Goal: Task Accomplishment & Management: Use online tool/utility

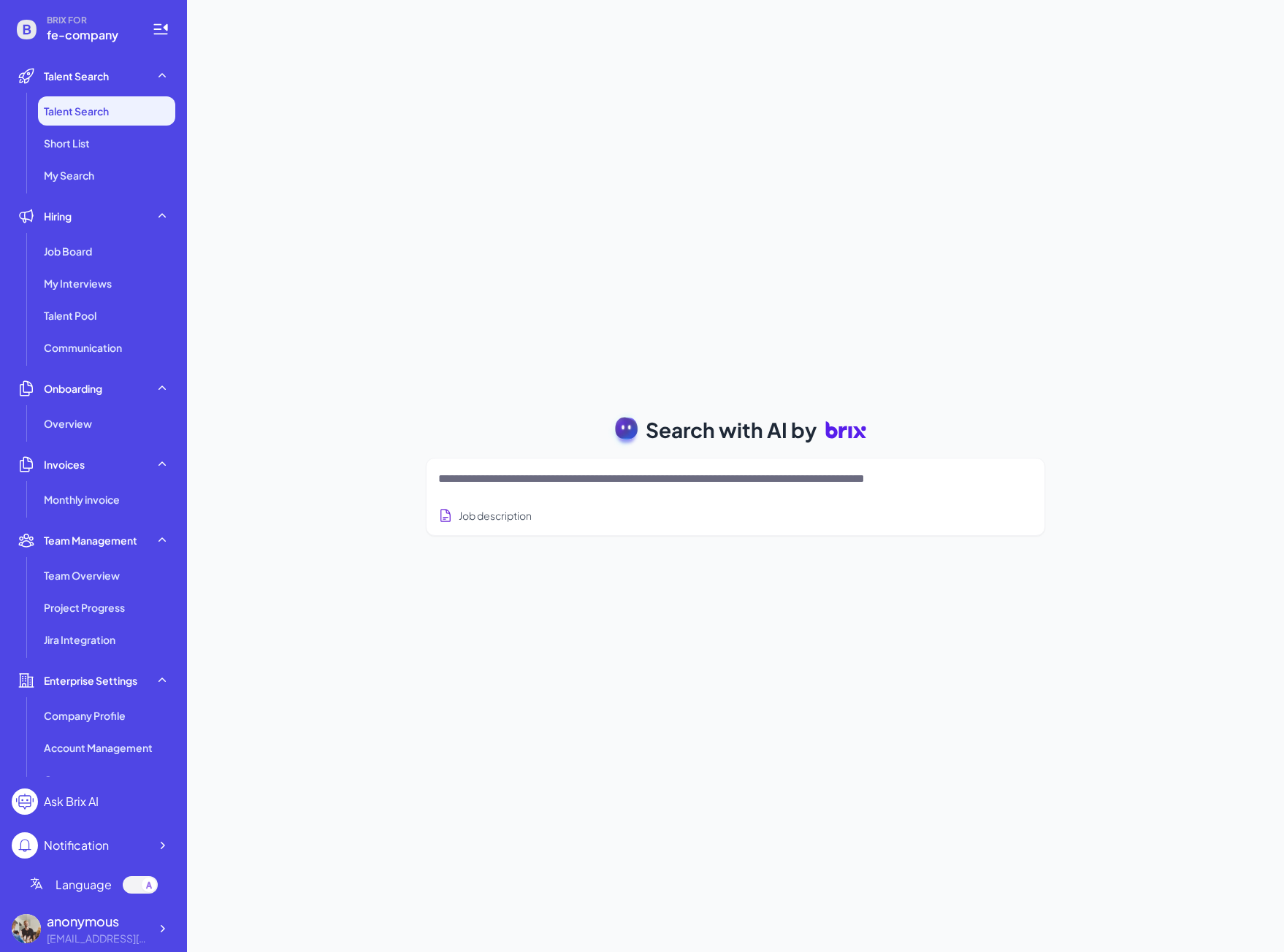
click at [358, 379] on div "Search with AI by Job description Job Titles Location Years of Experience Techn…" at bounding box center [736, 476] width 1097 height 952
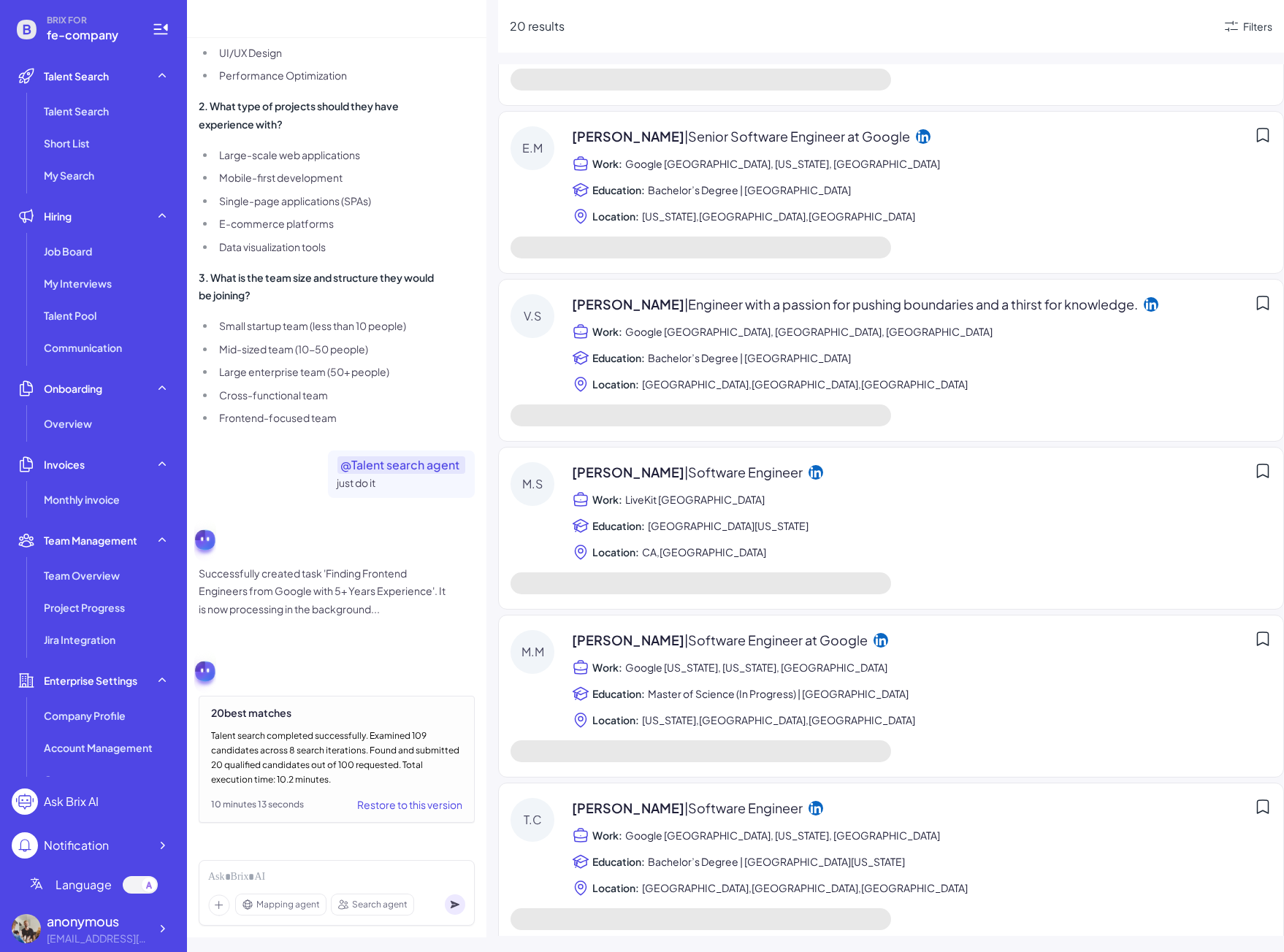
scroll to position [2643, 0]
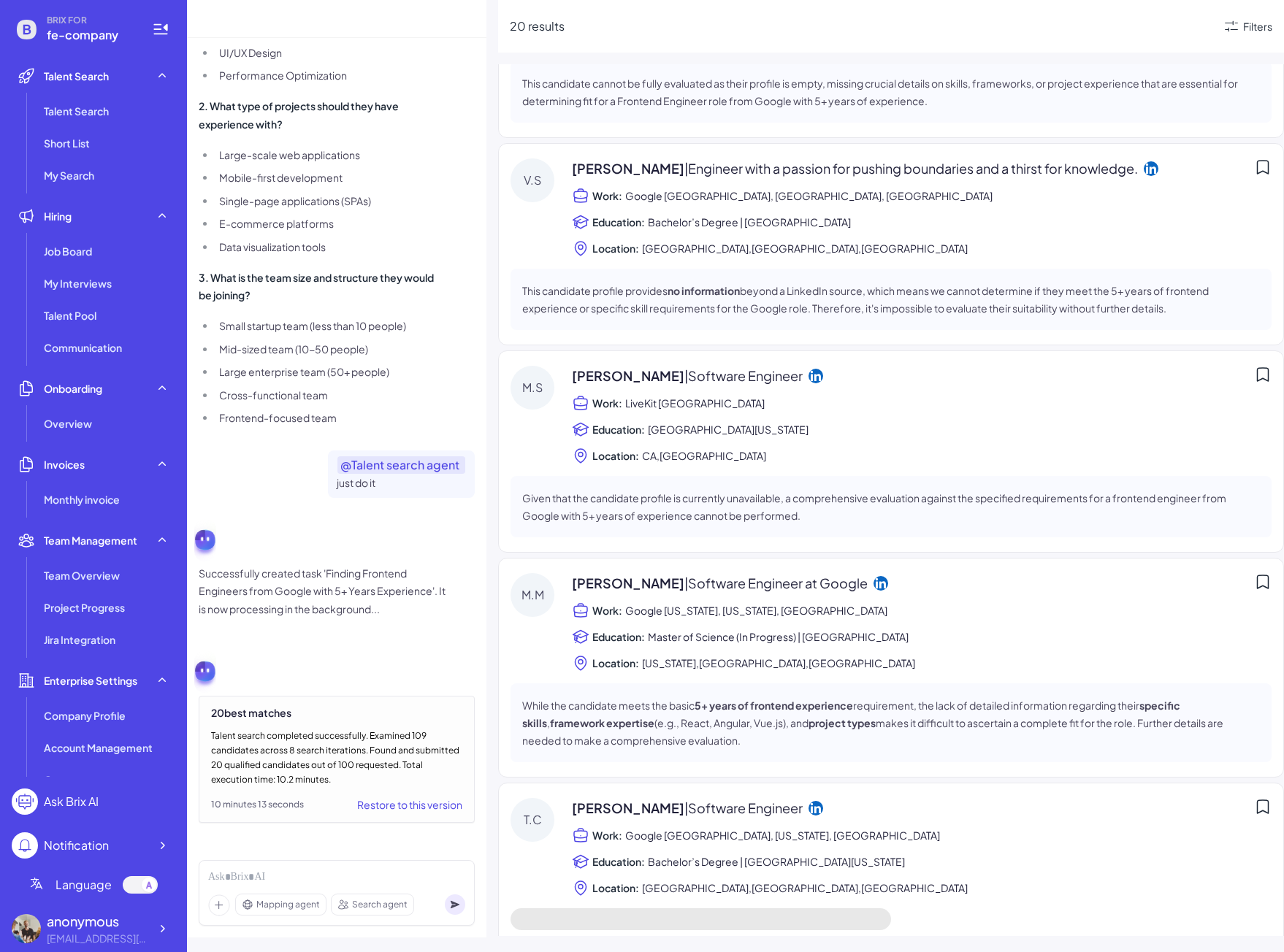
click at [638, 826] on span "Google [GEOGRAPHIC_DATA], [US_STATE], [GEOGRAPHIC_DATA]" at bounding box center [782, 835] width 315 height 17
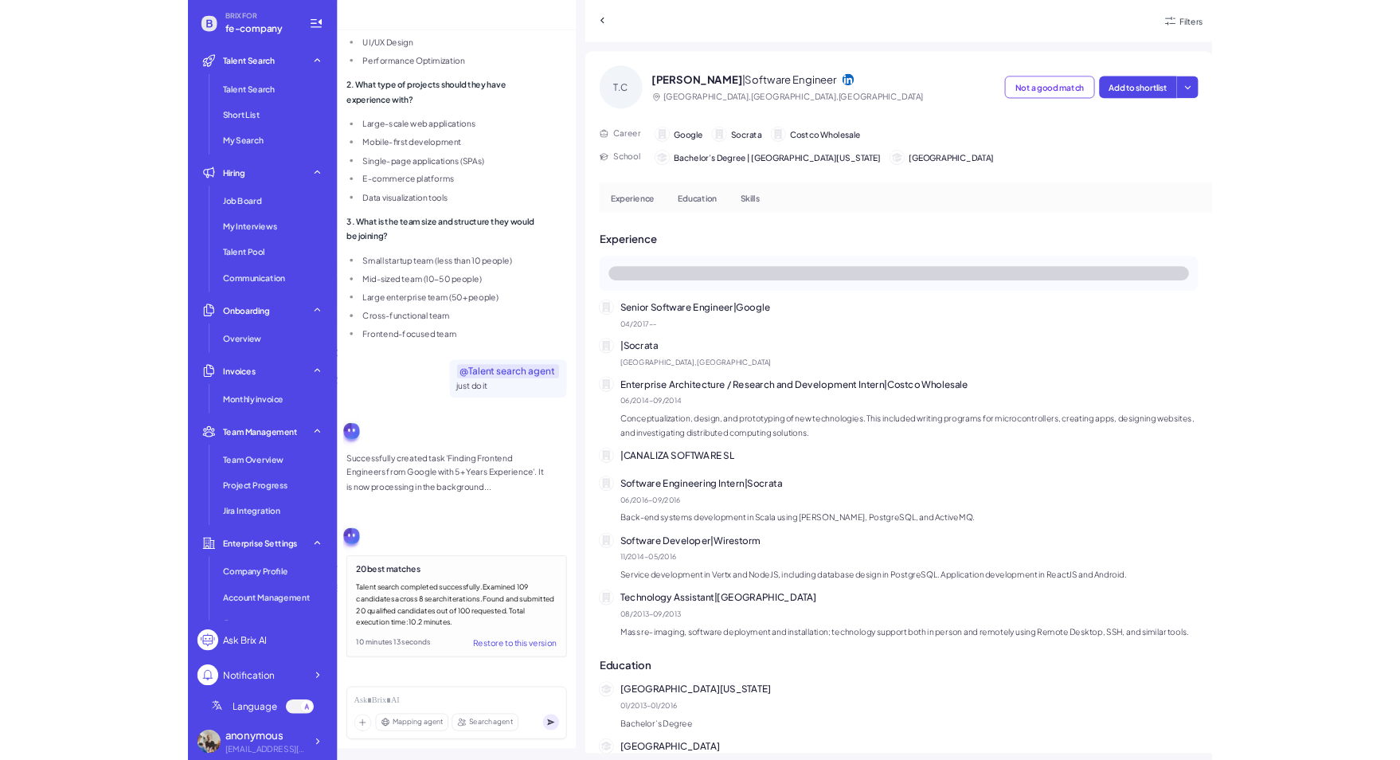
scroll to position [3336, 0]
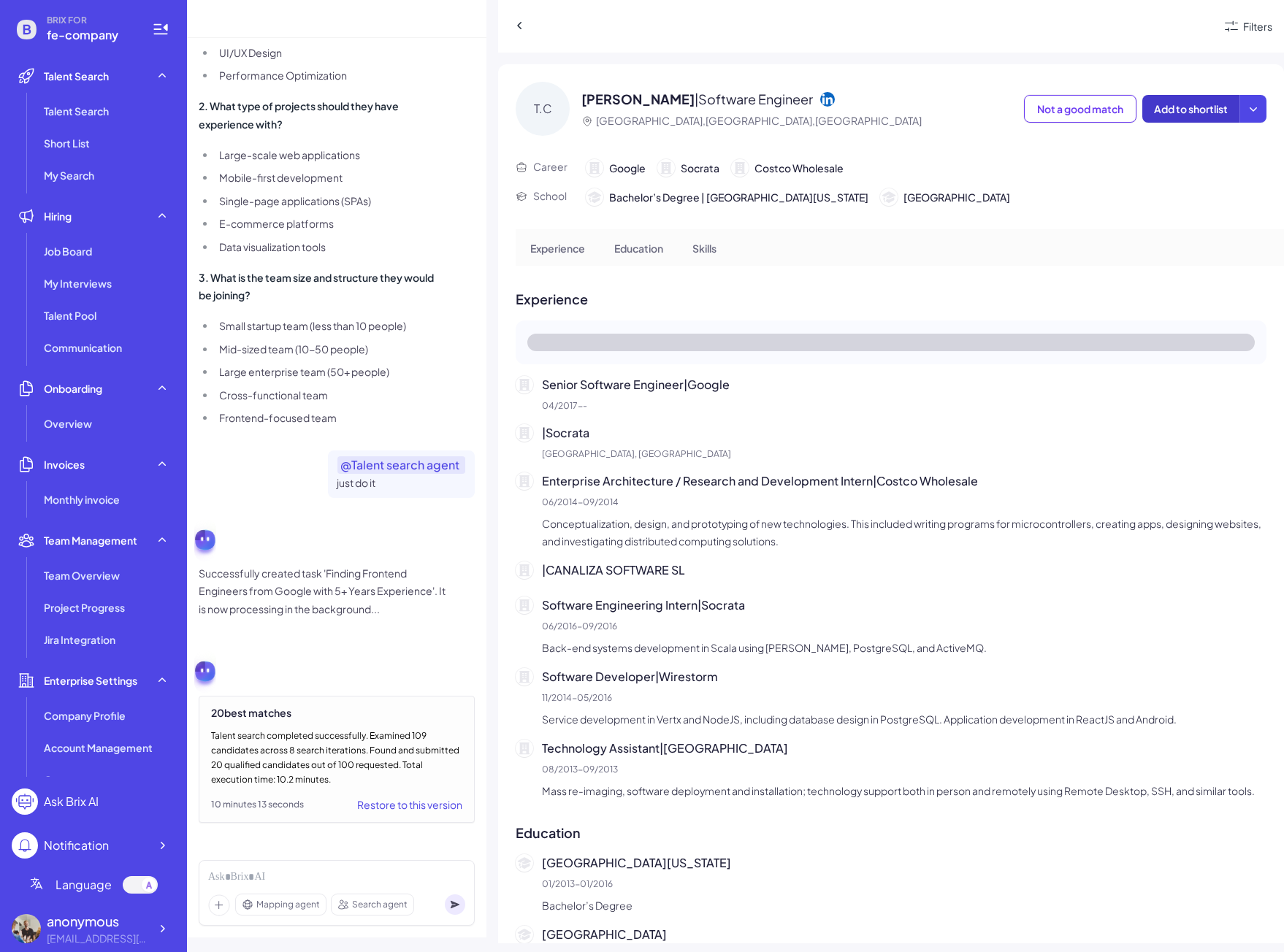
click at [1180, 105] on span "Add to shortlist" at bounding box center [1190, 108] width 73 height 13
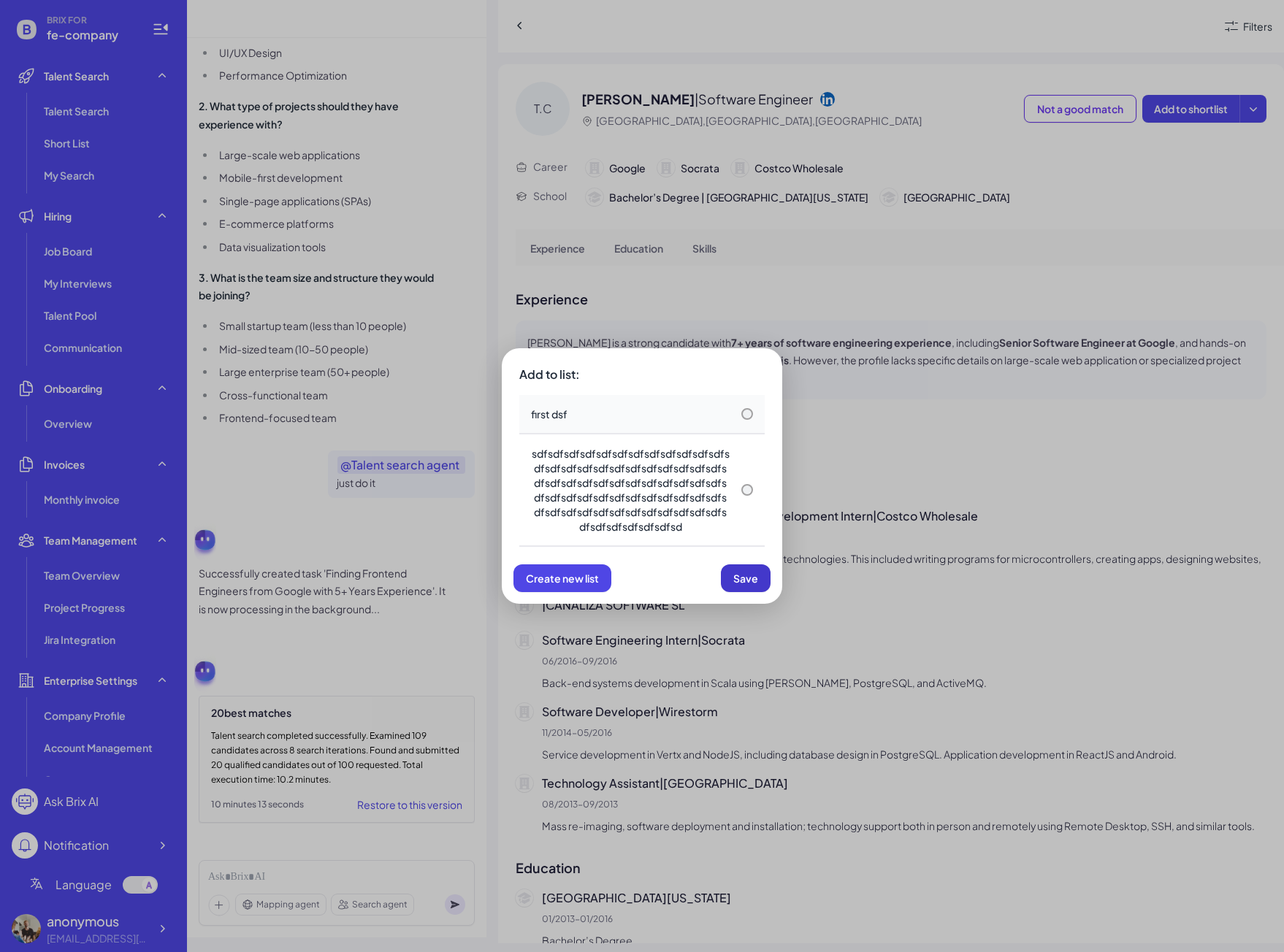
click at [747, 575] on span "Save" at bounding box center [745, 578] width 25 height 13
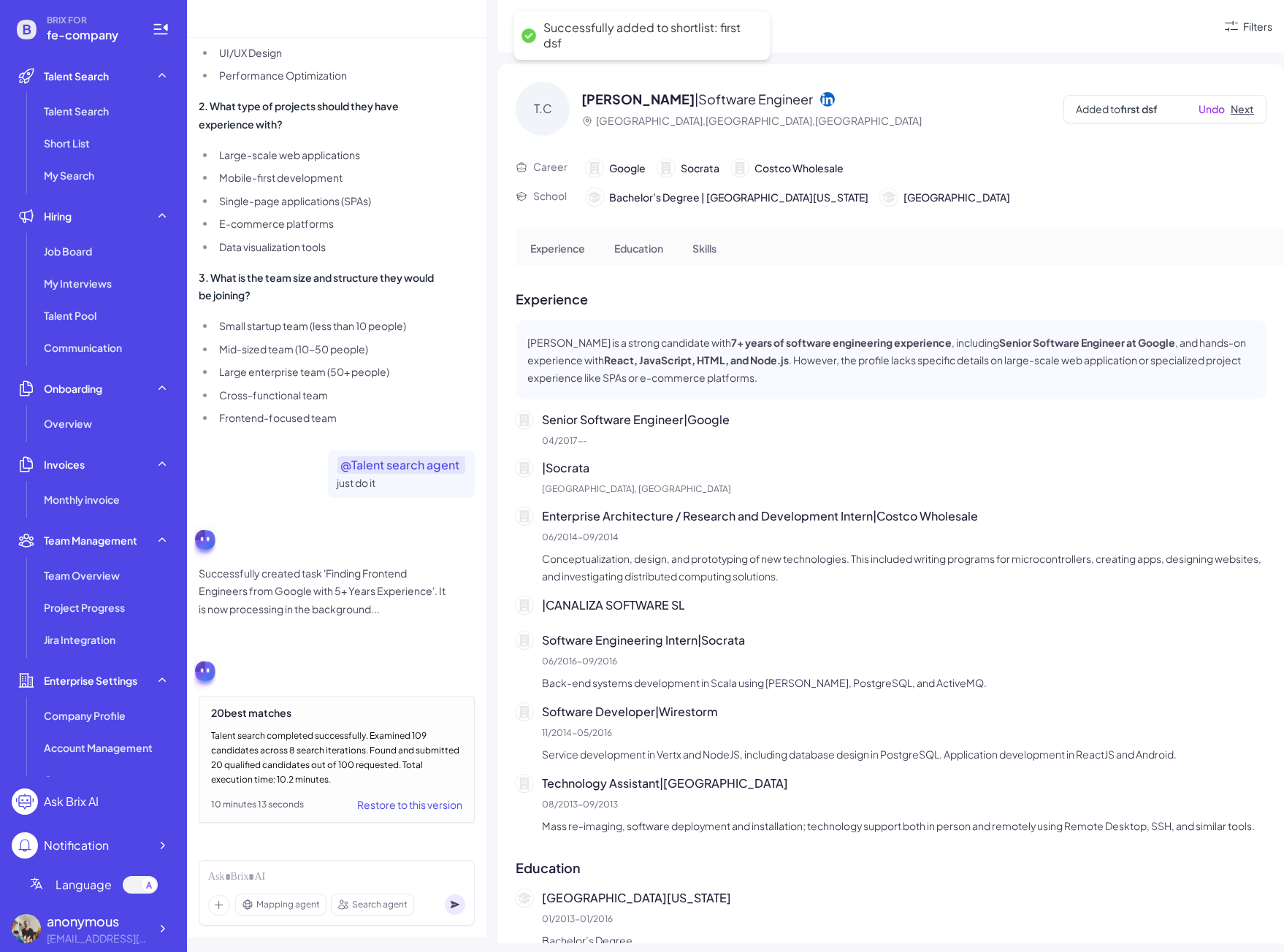
click at [1234, 112] on button "Next" at bounding box center [1242, 109] width 23 height 16
click at [1233, 113] on button "Next" at bounding box center [1242, 109] width 23 height 16
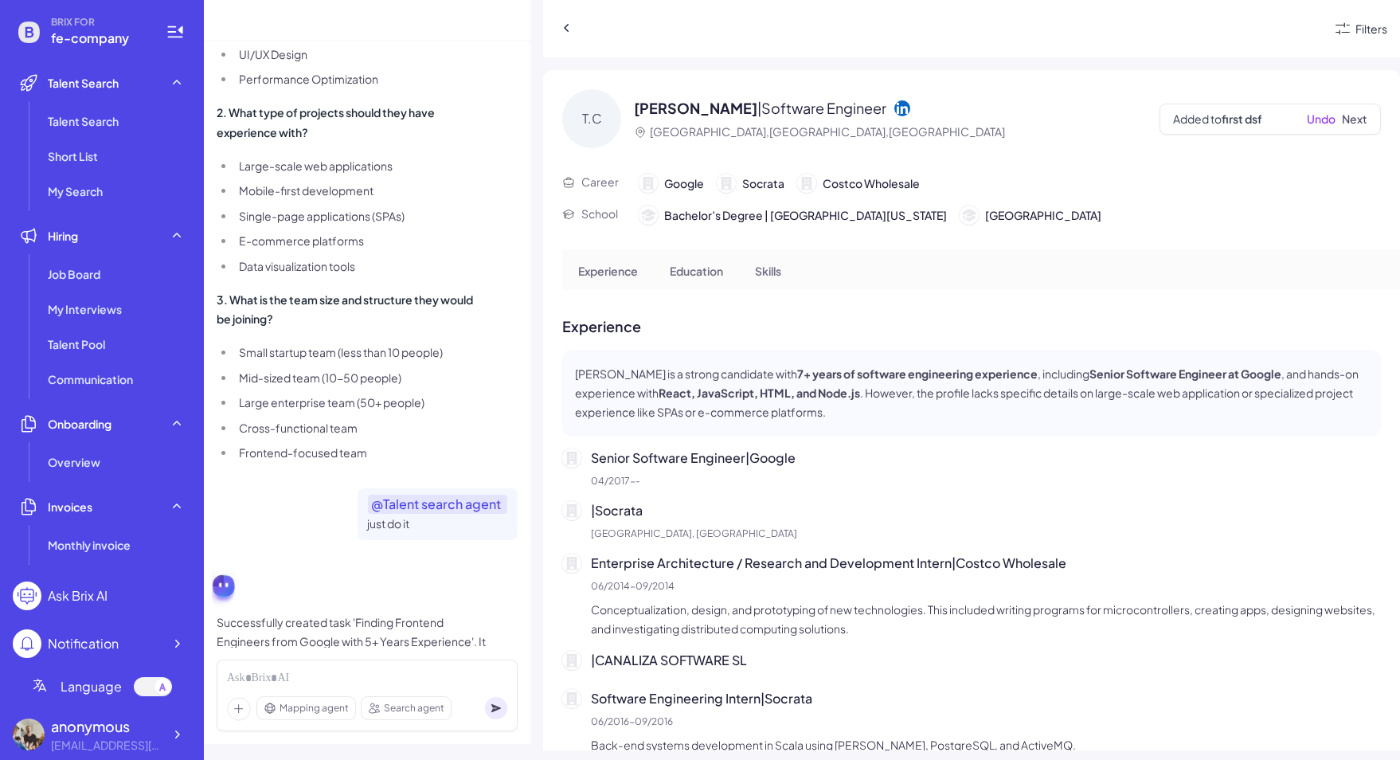
scroll to position [3351, 0]
click at [1354, 114] on button "Next" at bounding box center [1354, 119] width 25 height 17
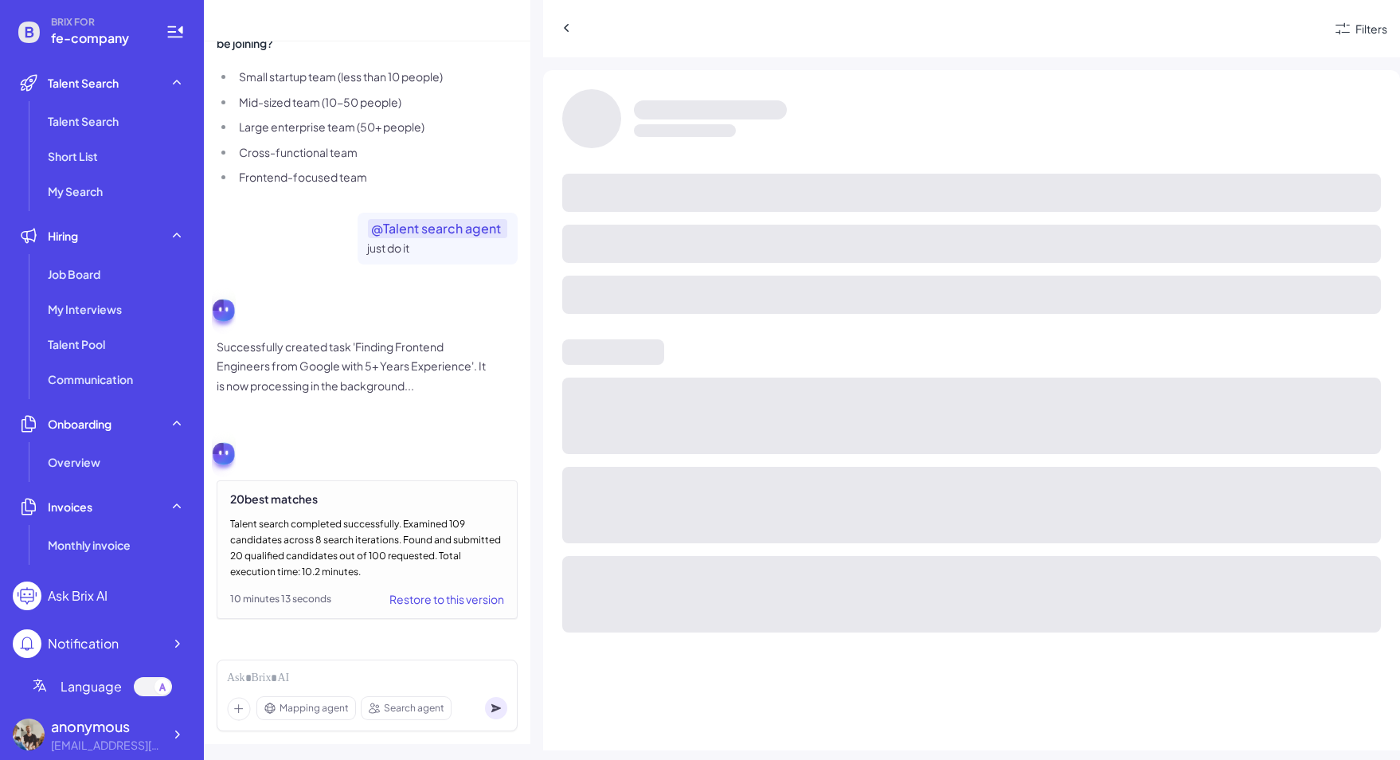
scroll to position [3561, 0]
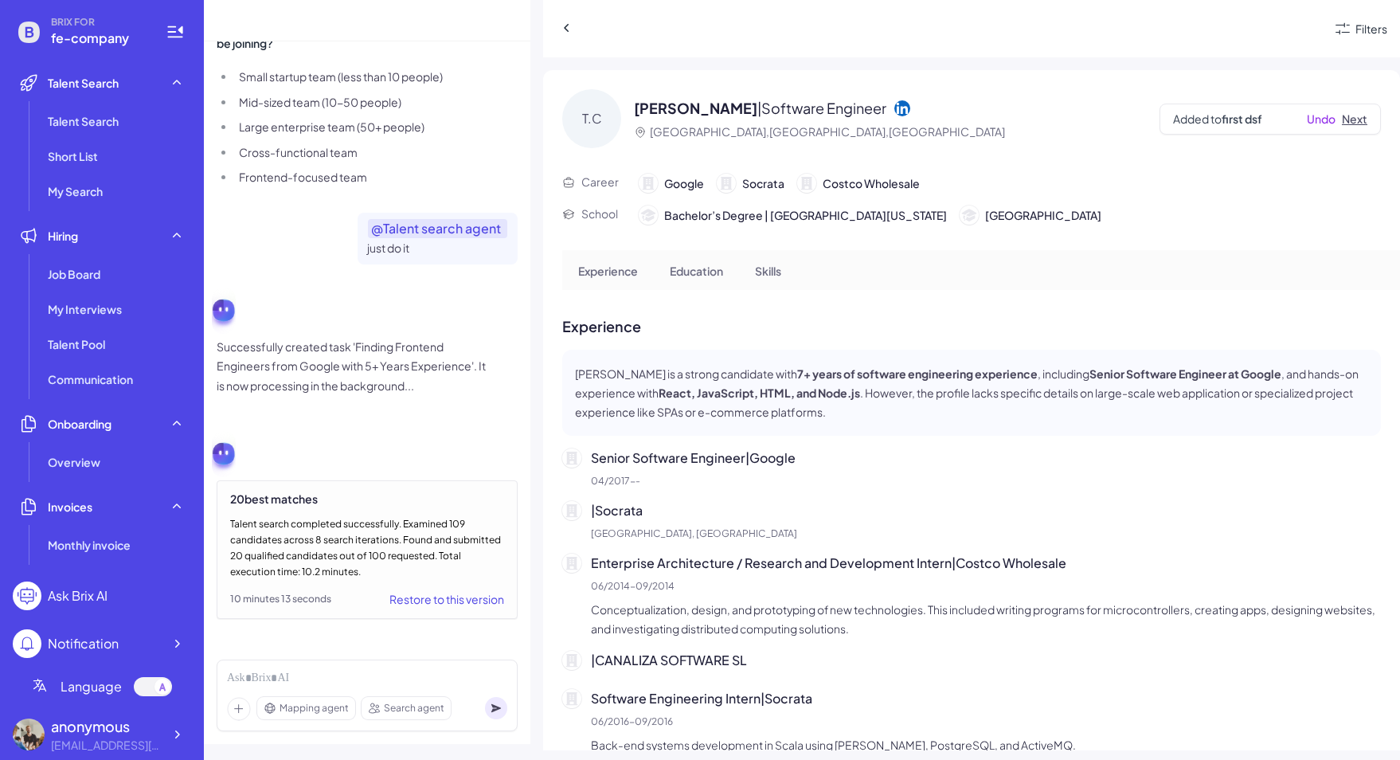
click at [1348, 121] on button "Next" at bounding box center [1354, 119] width 25 height 17
click at [1356, 113] on button "Next" at bounding box center [1354, 119] width 25 height 17
click at [1345, 117] on button "Next" at bounding box center [1354, 119] width 25 height 17
click at [1352, 119] on button "Next" at bounding box center [1354, 119] width 25 height 17
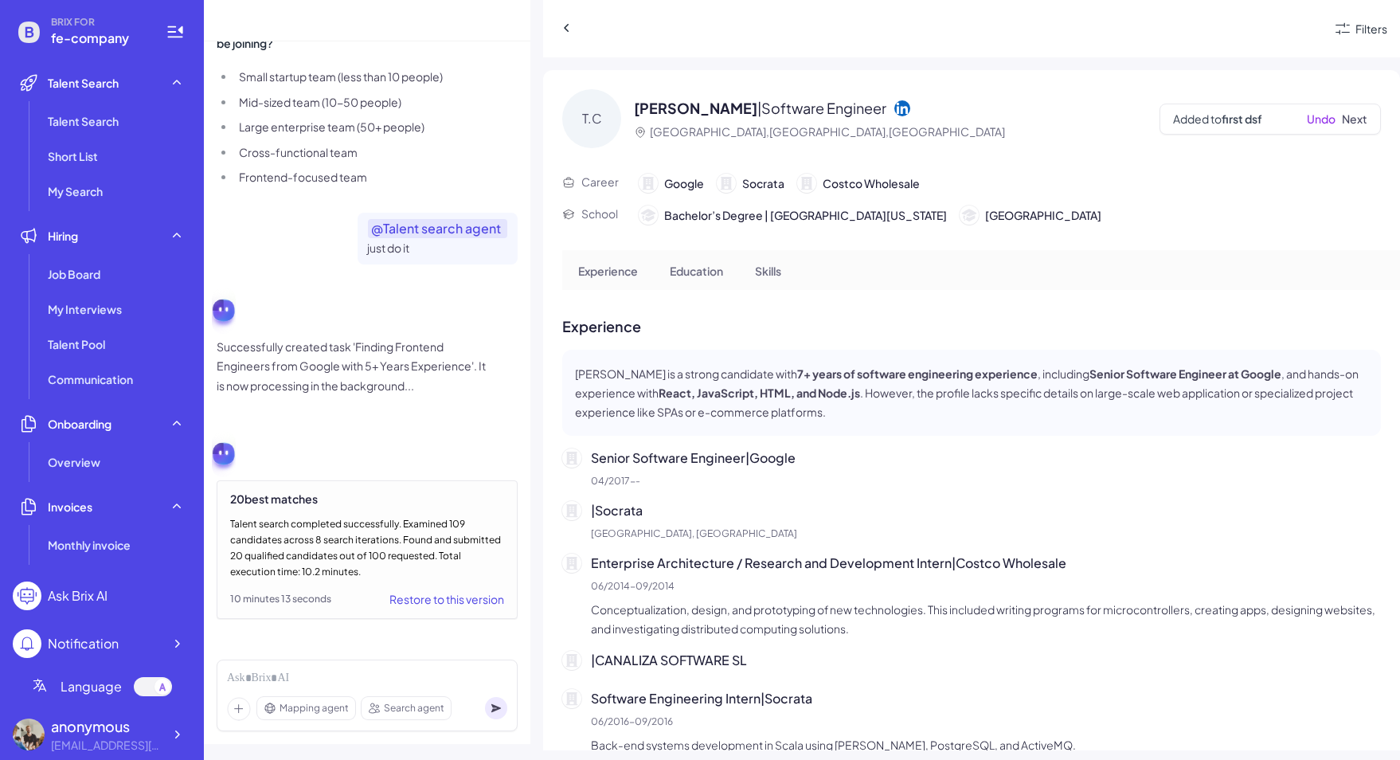
scroll to position [3484, 0]
click at [1347, 115] on button "Next" at bounding box center [1354, 119] width 25 height 17
click at [1350, 116] on button "Next" at bounding box center [1354, 119] width 25 height 17
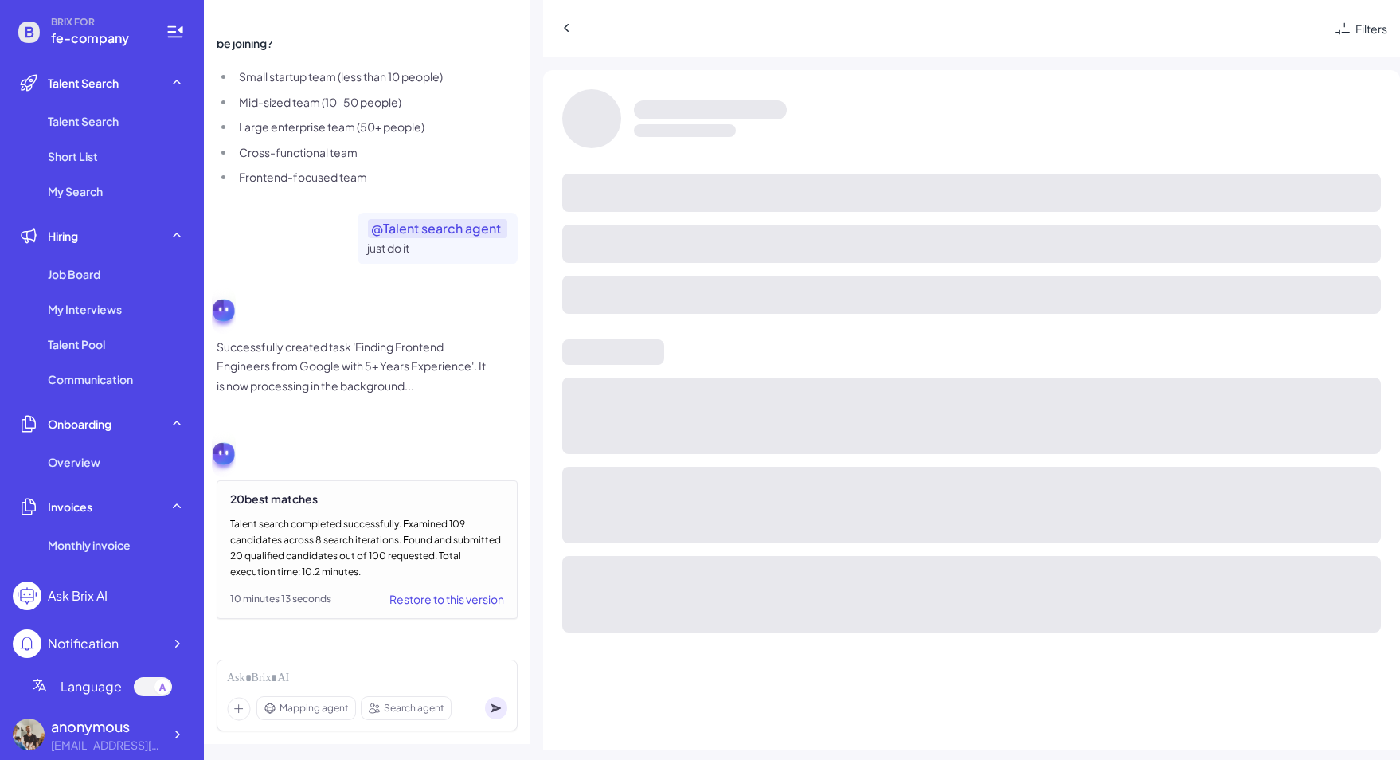
scroll to position [3542, 0]
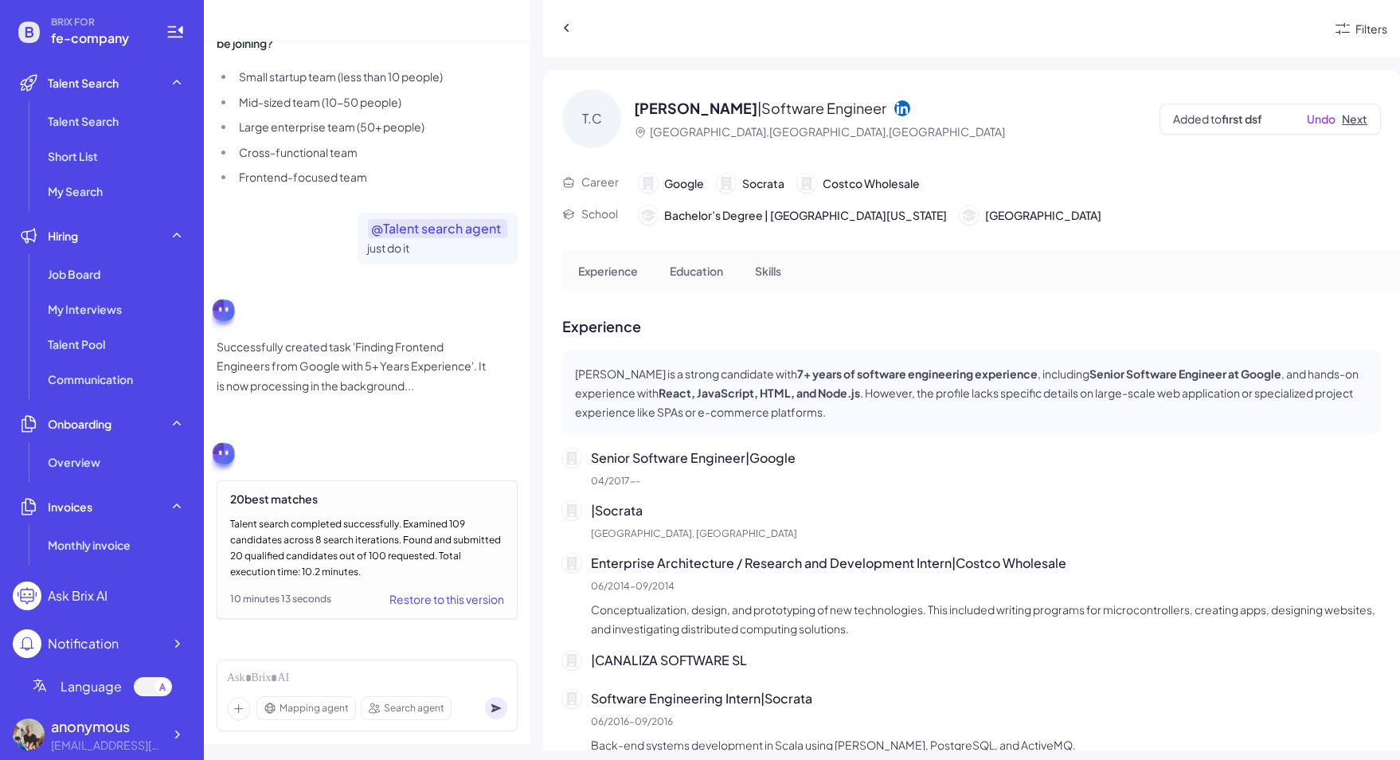
click at [1354, 119] on button "Next" at bounding box center [1354, 119] width 25 height 17
click at [1355, 120] on button "Next" at bounding box center [1354, 119] width 25 height 17
click at [1354, 123] on button "Next" at bounding box center [1354, 119] width 25 height 17
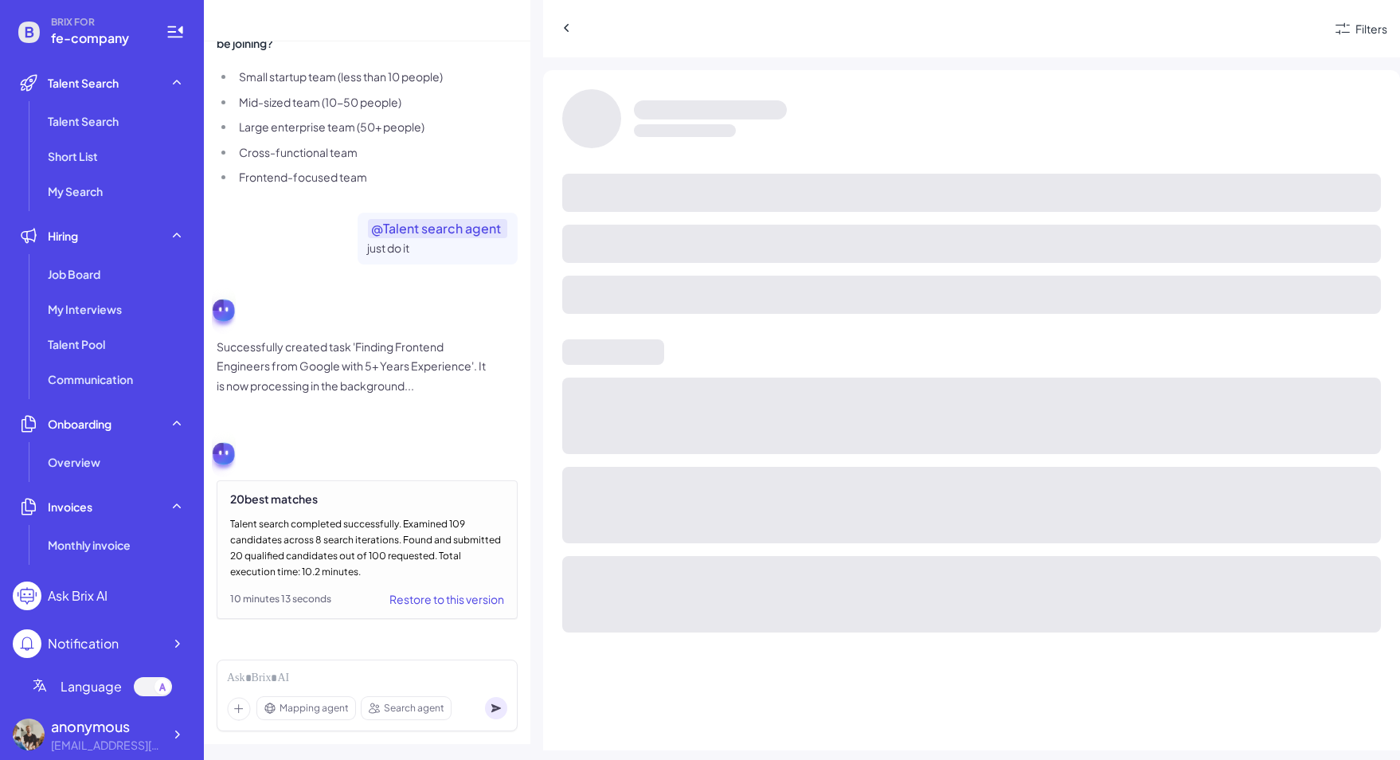
scroll to position [3484, 0]
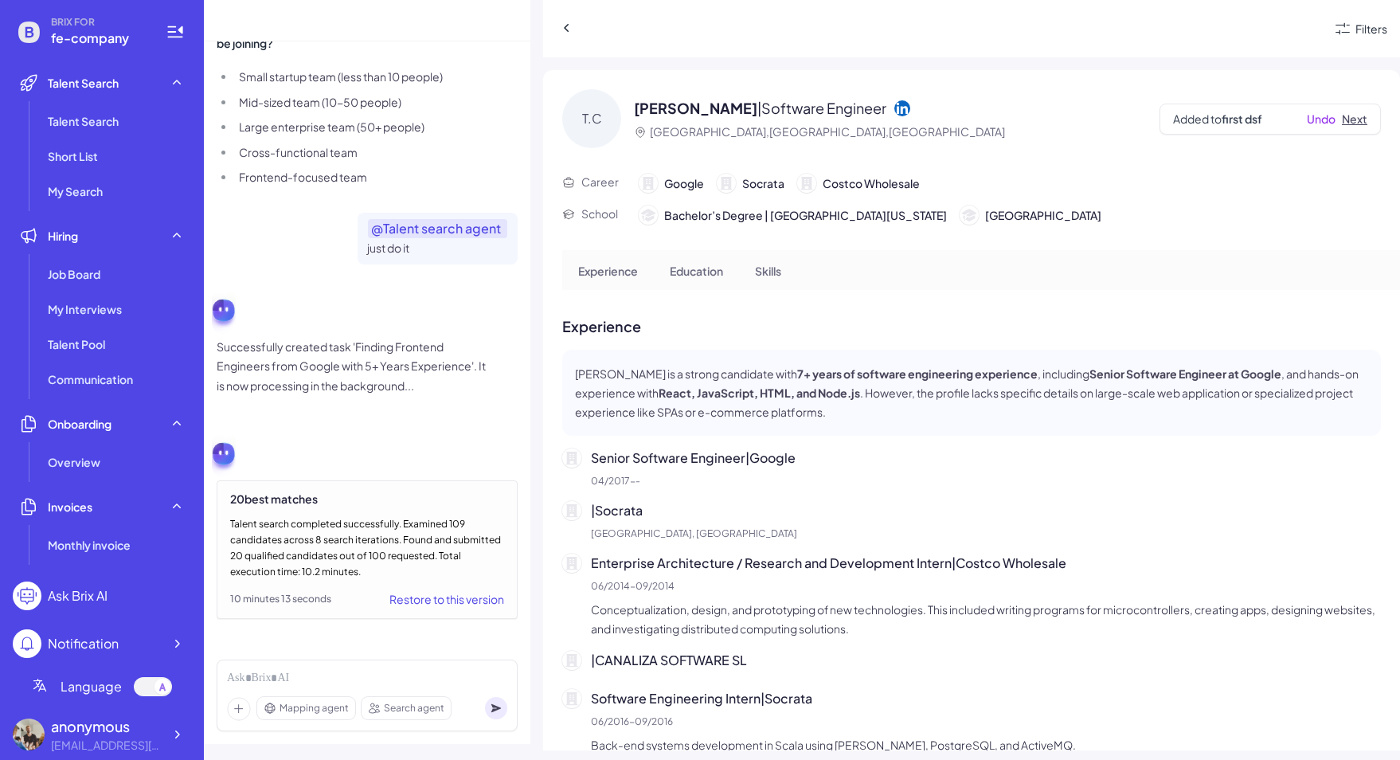
click at [1350, 115] on button "Next" at bounding box center [1354, 119] width 25 height 17
click at [1346, 117] on button "Next" at bounding box center [1354, 119] width 25 height 17
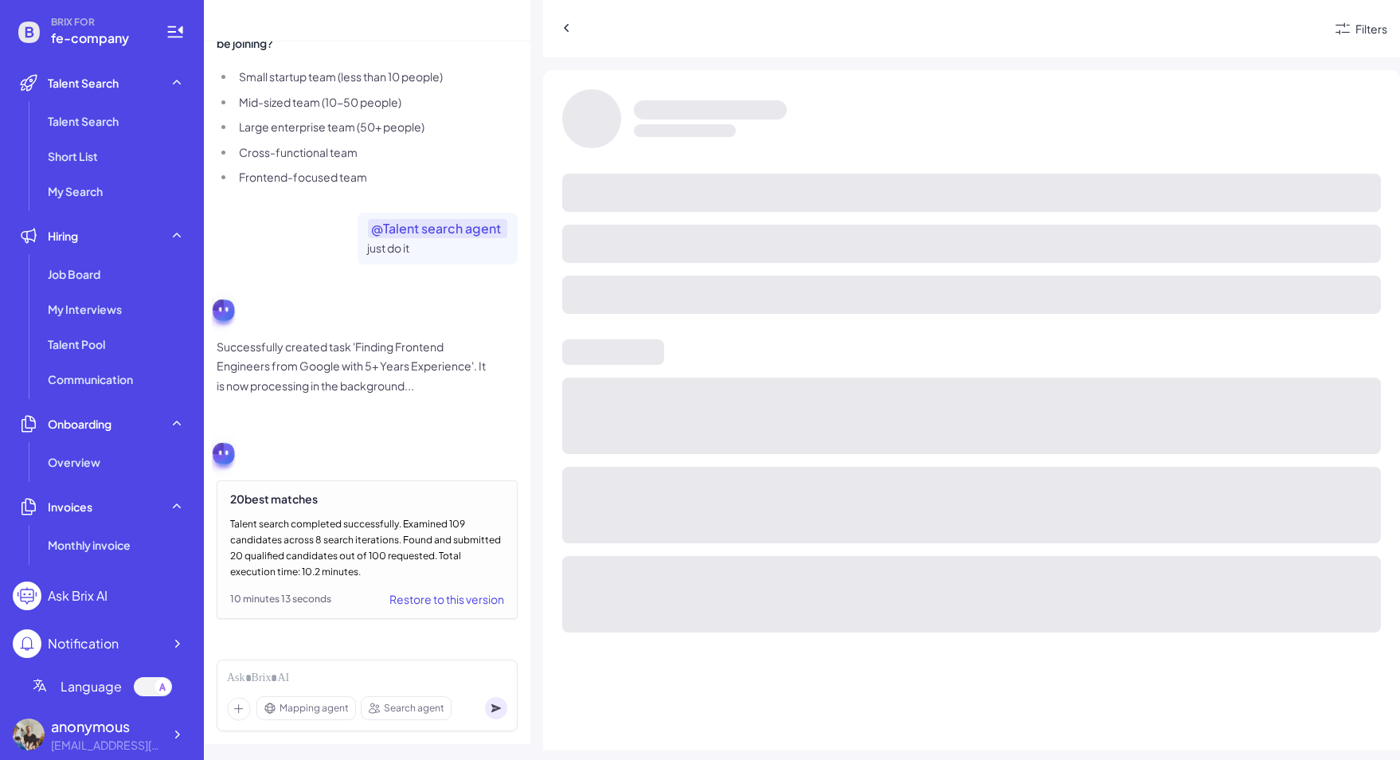
scroll to position [3484, 0]
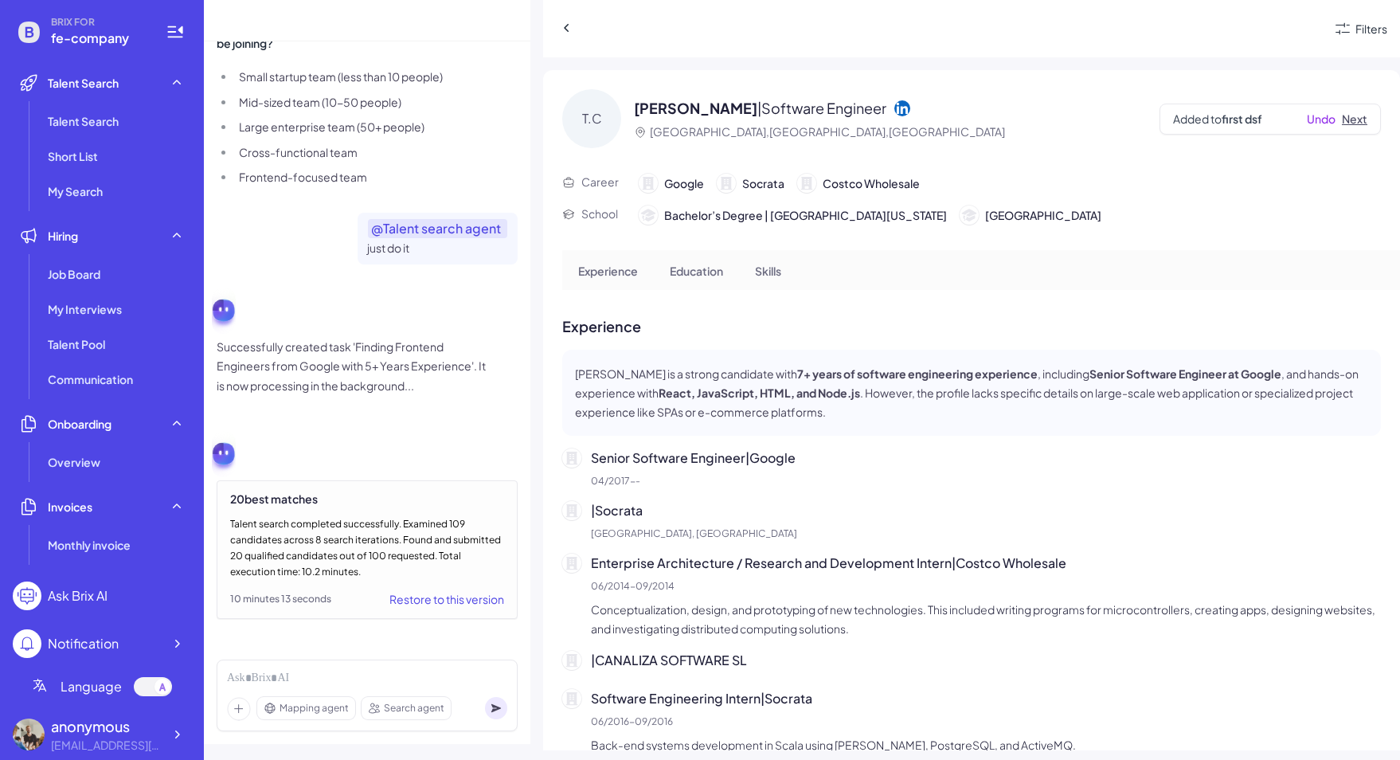
click at [1344, 119] on button "Next" at bounding box center [1354, 119] width 25 height 17
click at [1354, 124] on button "Next" at bounding box center [1354, 119] width 25 height 17
click at [1354, 123] on button "Next" at bounding box center [1354, 119] width 25 height 17
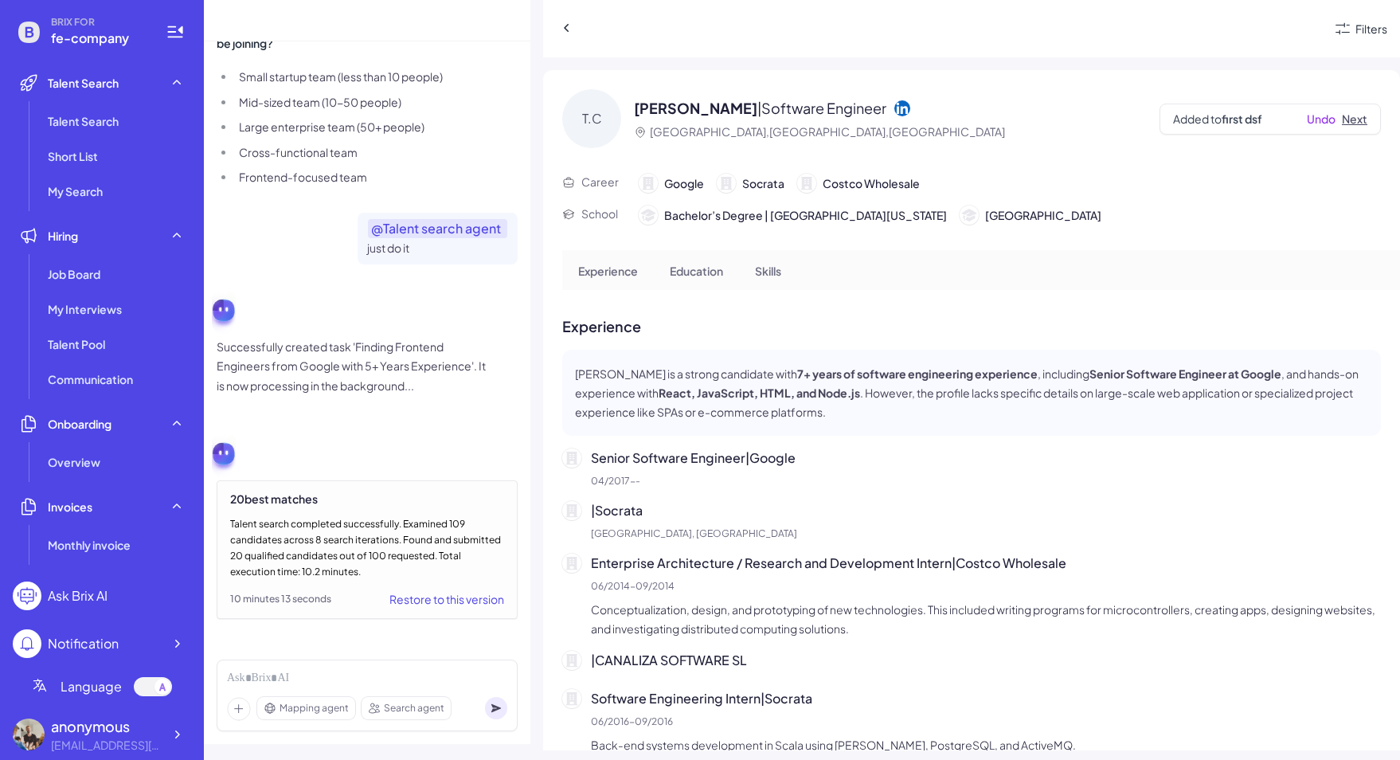
click at [1354, 123] on button "Next" at bounding box center [1354, 119] width 25 height 17
click at [1347, 116] on button "Next" at bounding box center [1354, 119] width 25 height 17
click at [1349, 116] on button "Next" at bounding box center [1354, 119] width 25 height 17
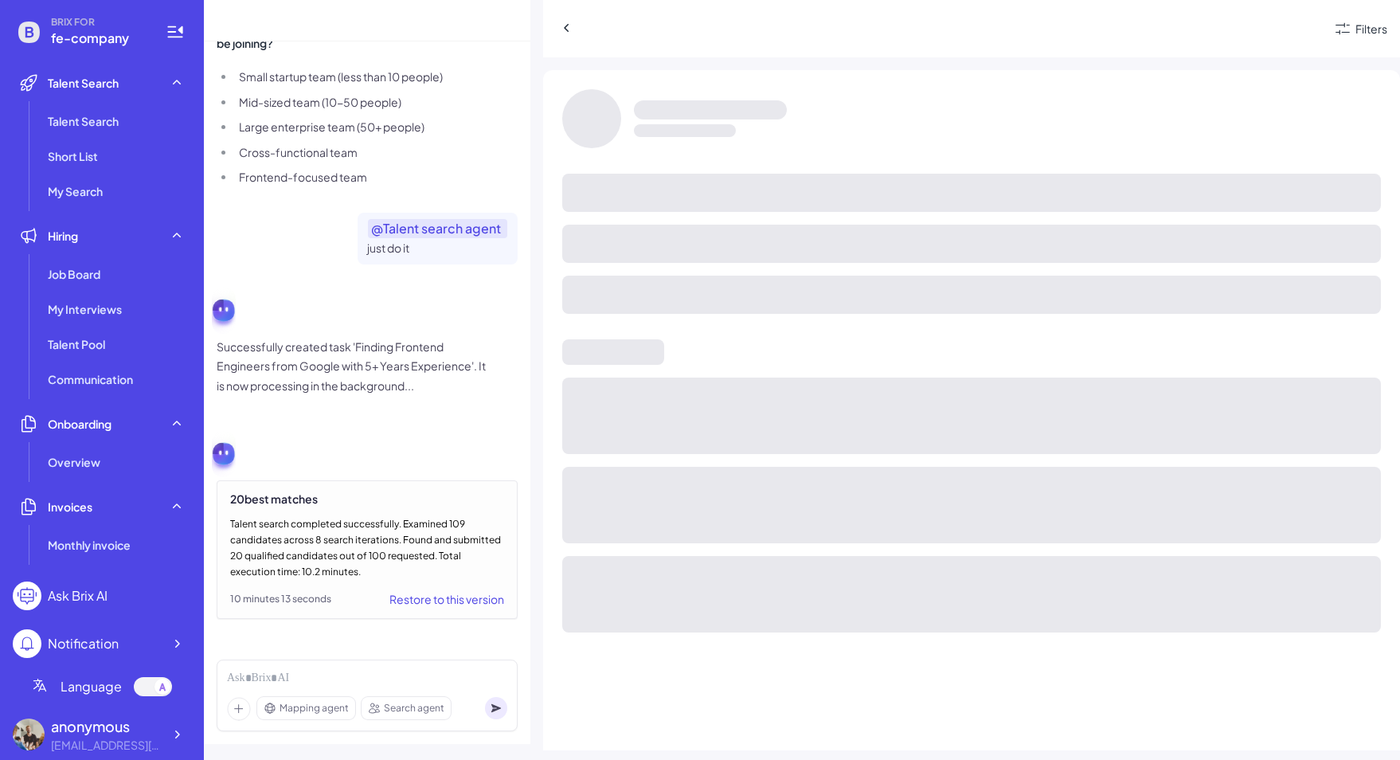
scroll to position [3504, 0]
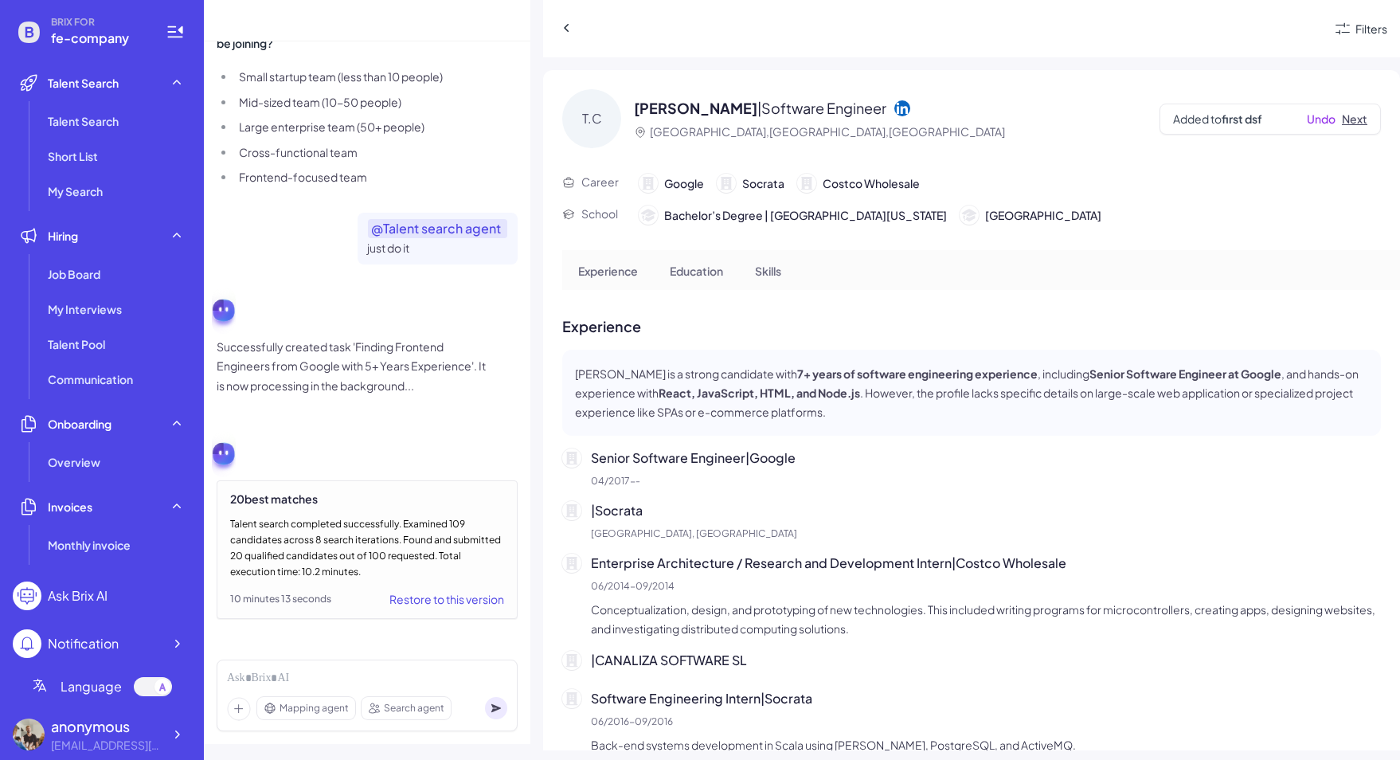
click at [1354, 119] on button "Next" at bounding box center [1354, 119] width 25 height 17
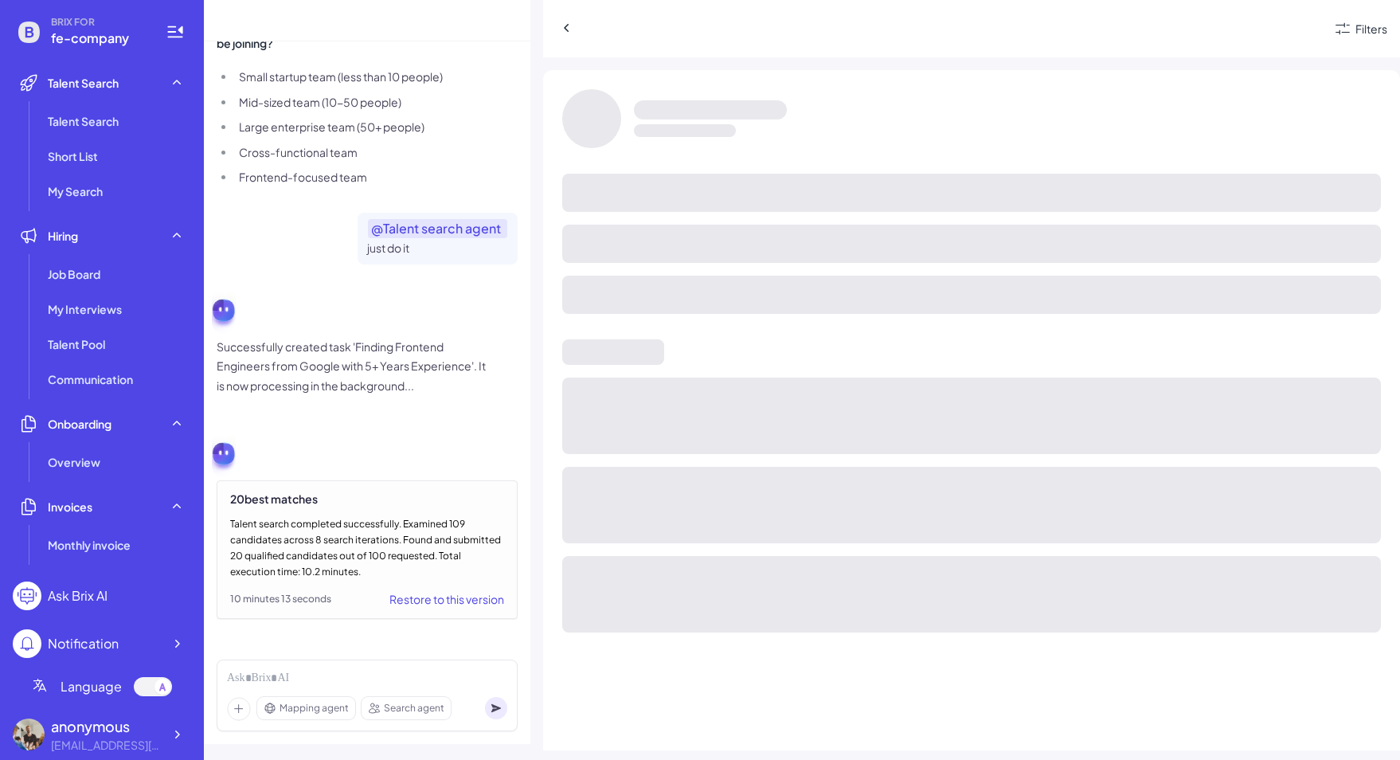
scroll to position [3523, 0]
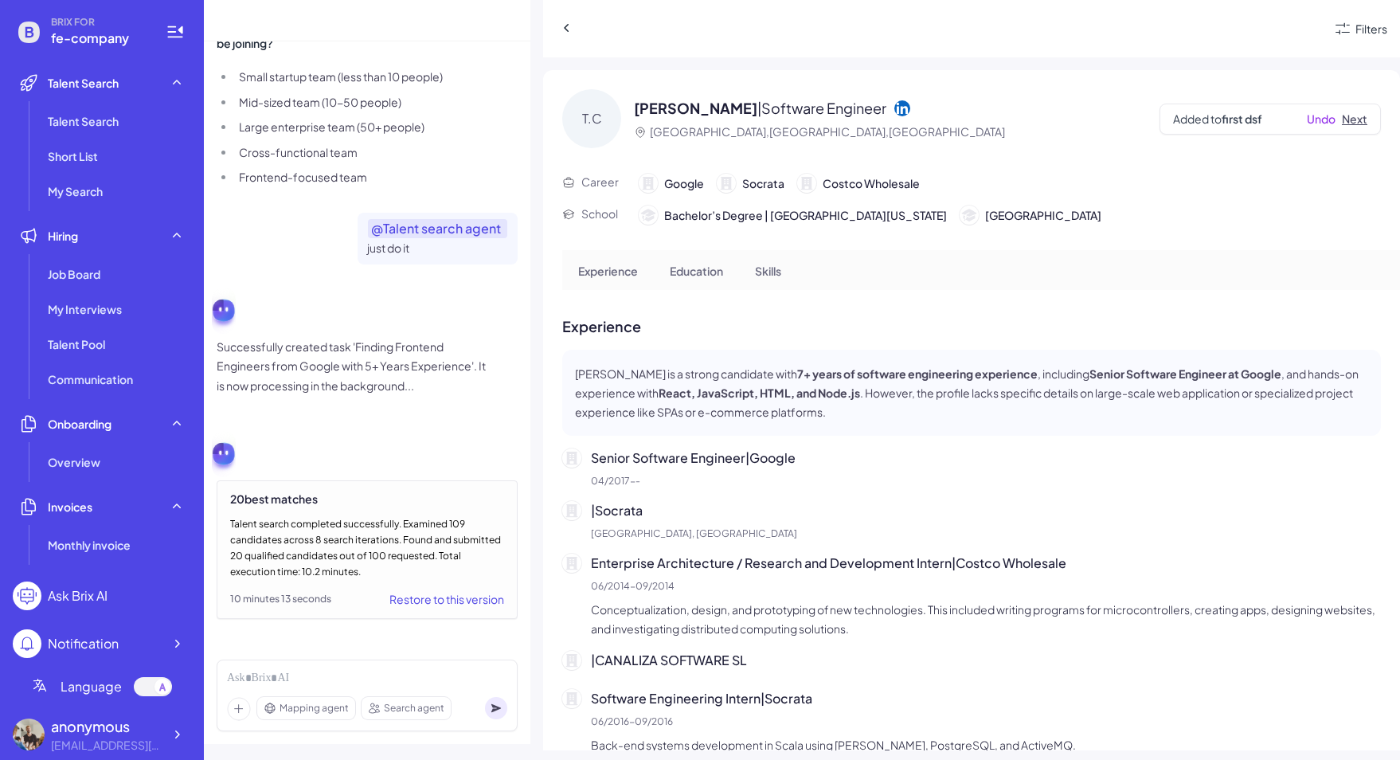
click at [1350, 125] on button "Next" at bounding box center [1354, 119] width 25 height 17
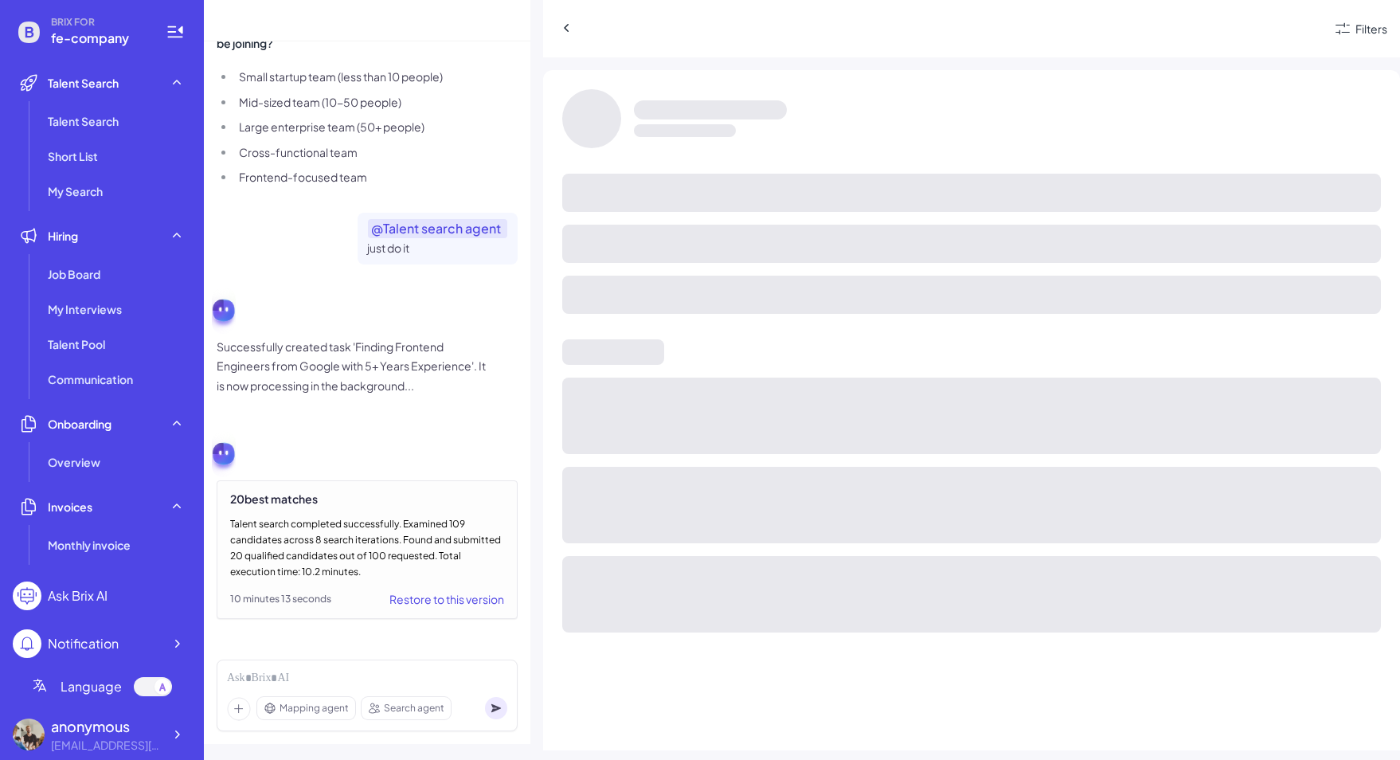
scroll to position [3504, 0]
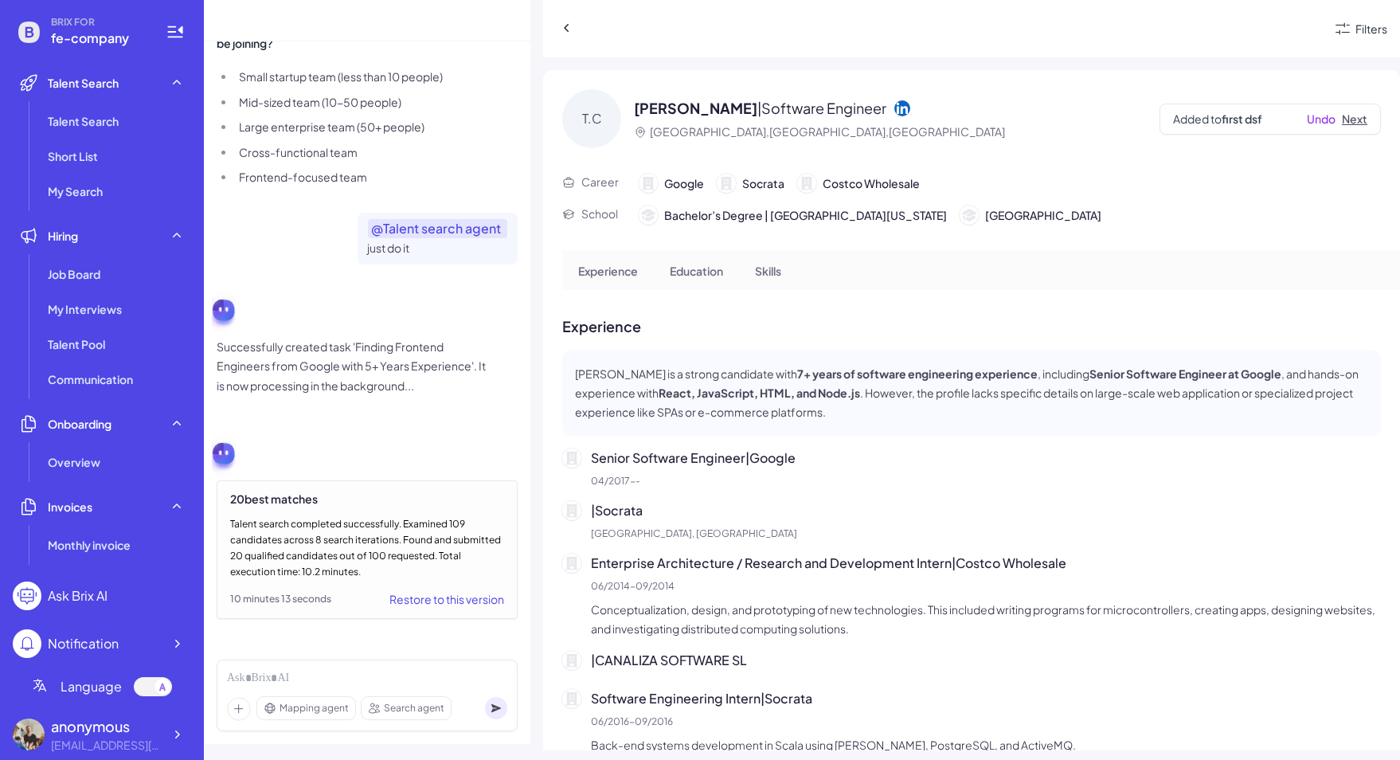
click at [1350, 119] on button "Next" at bounding box center [1354, 119] width 25 height 17
click at [1330, 173] on div "[PERSON_NAME] | Software Engineer [GEOGRAPHIC_DATA],[GEOGRAPHIC_DATA],[GEOGRAPH…" at bounding box center [971, 410] width 857 height 680
click at [1342, 120] on button "Next" at bounding box center [1354, 119] width 25 height 17
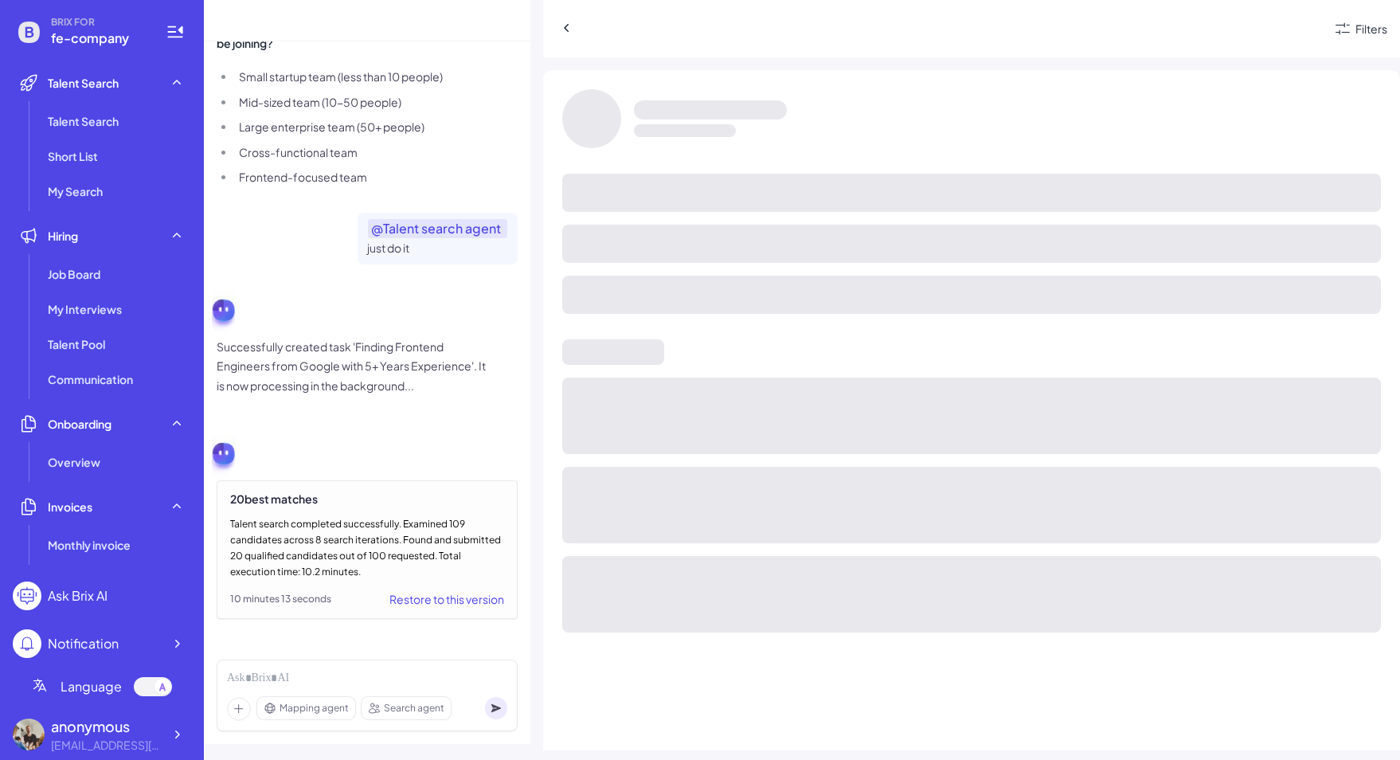
scroll to position [3504, 0]
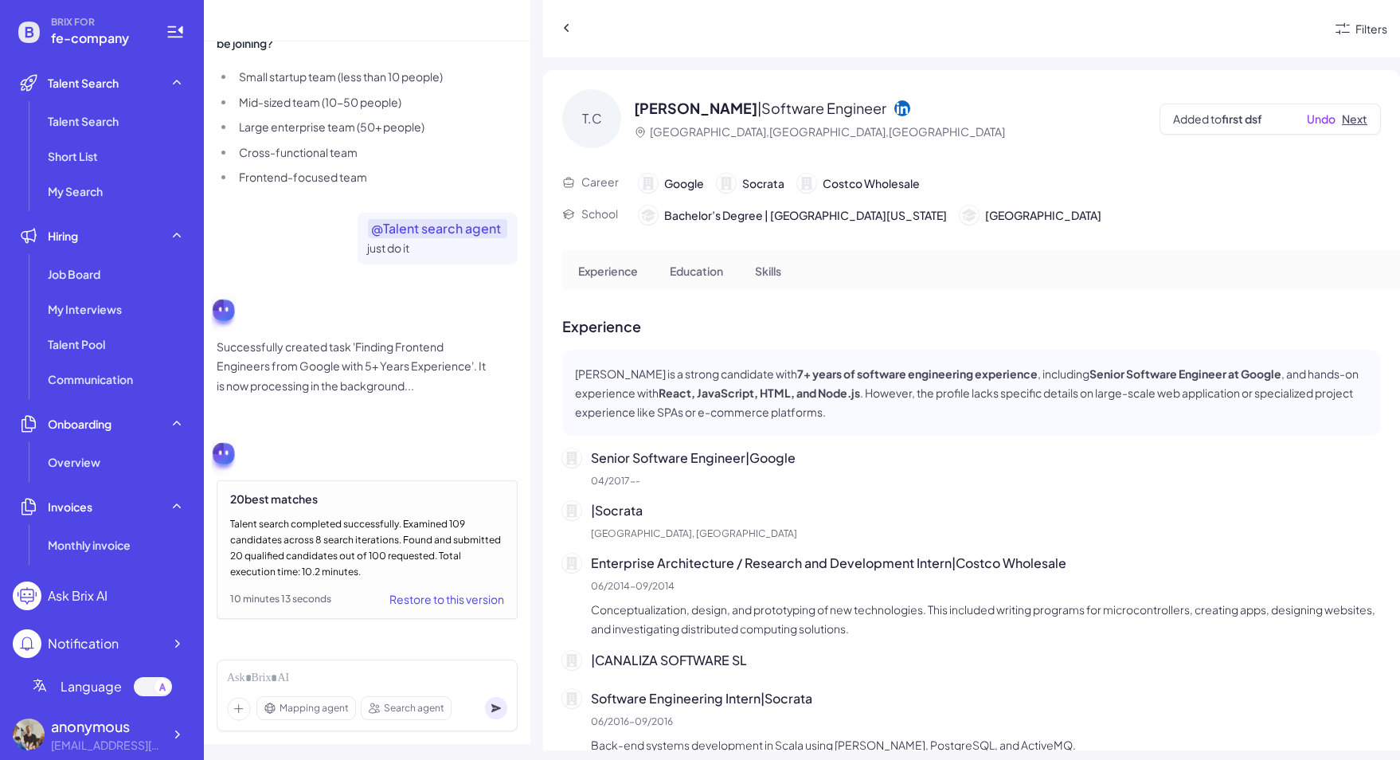
click at [1350, 116] on button "Next" at bounding box center [1354, 119] width 25 height 17
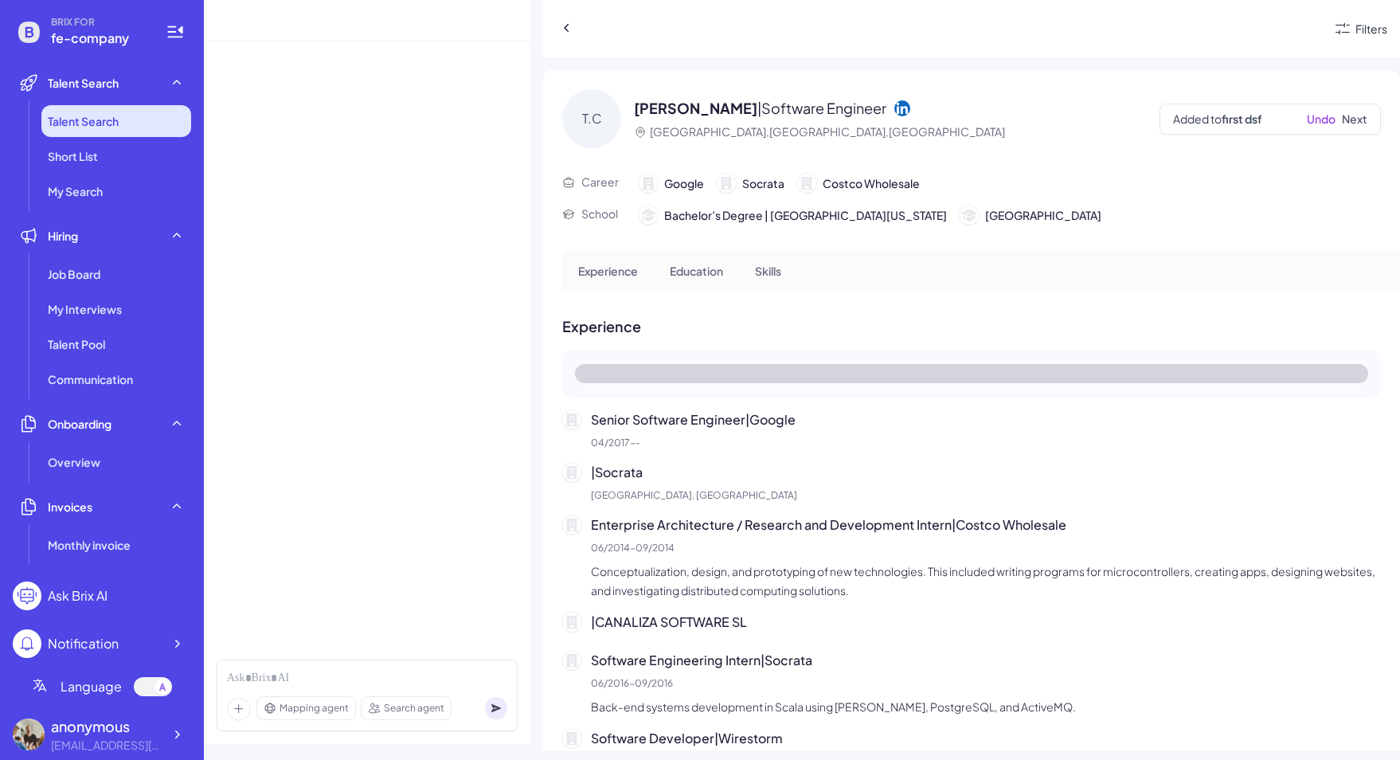
scroll to position [1331, 0]
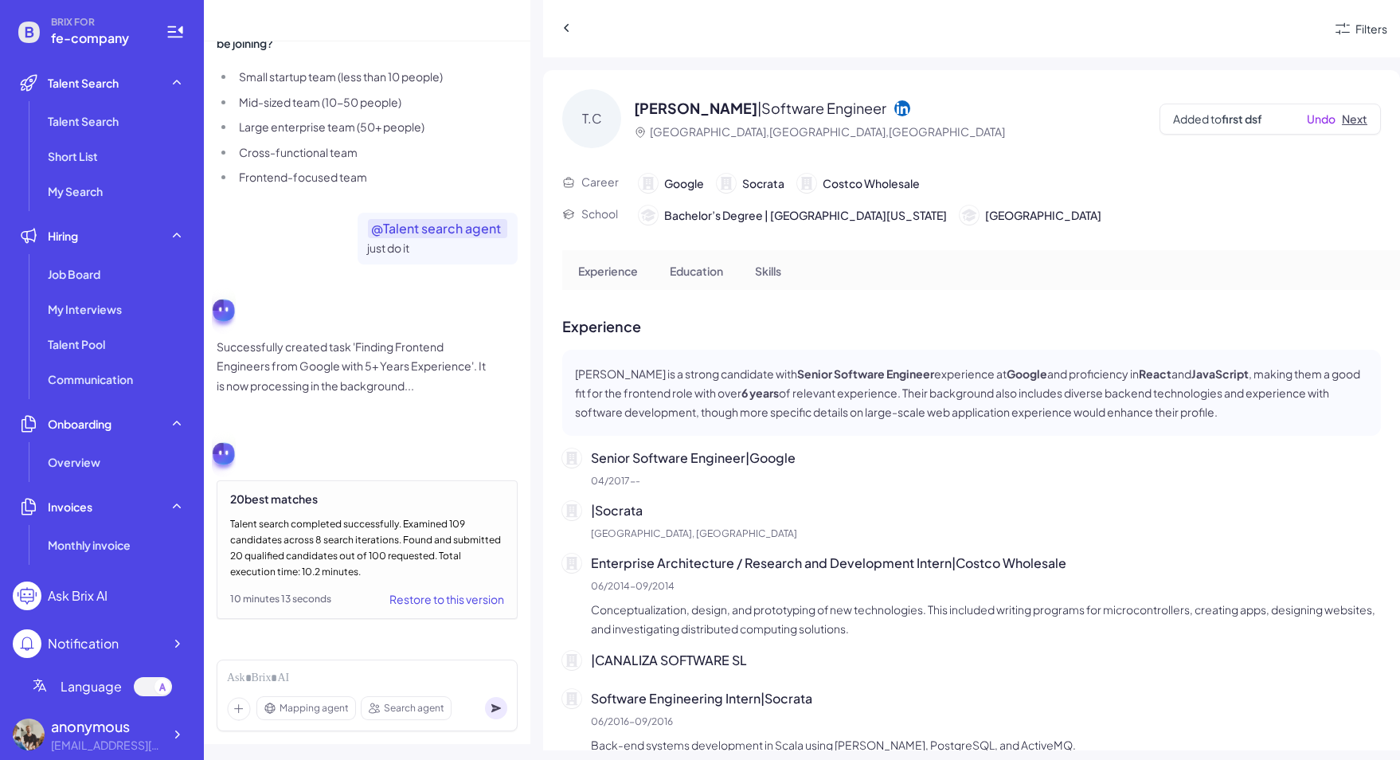
click at [1352, 117] on button "Next" at bounding box center [1354, 119] width 25 height 17
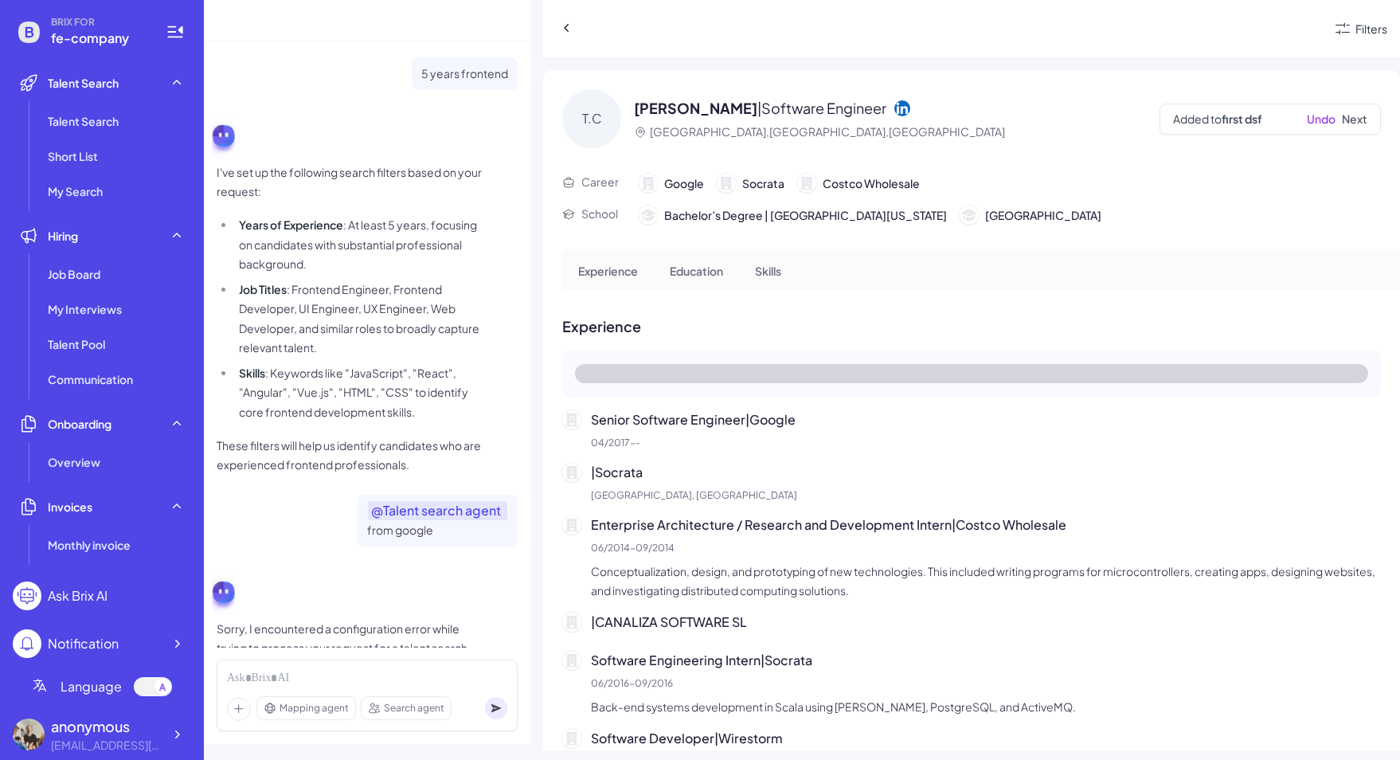
scroll to position [1331, 0]
